Goal: Find contact information

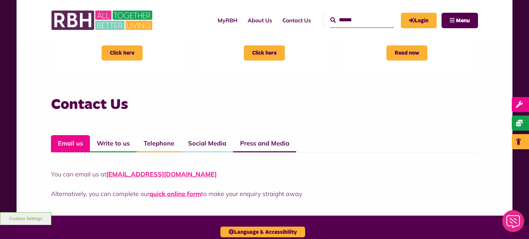
scroll to position [434, 0]
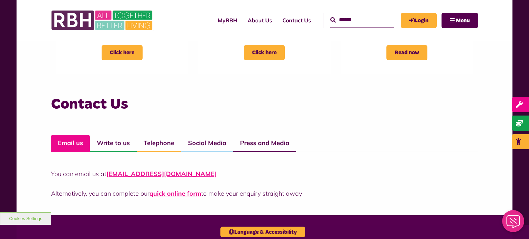
click at [91, 134] on div "Contact Us Email us Write to us Telephone Social Media Press and Media You can …" at bounding box center [264, 147] width 427 height 104
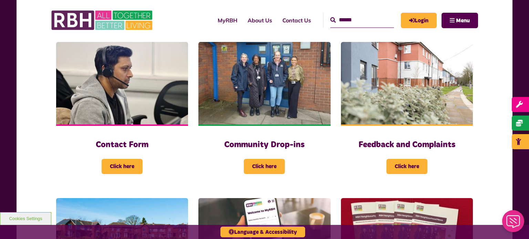
scroll to position [152, 0]
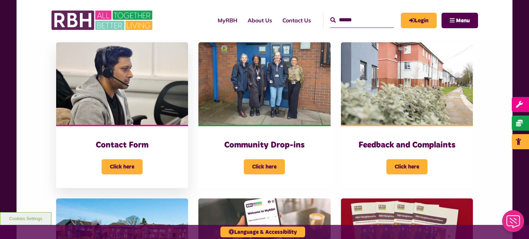
click at [116, 113] on img at bounding box center [122, 83] width 132 height 83
click at [123, 145] on h3 "Contact Form" at bounding box center [122, 145] width 104 height 11
